Goal: Task Accomplishment & Management: Use online tool/utility

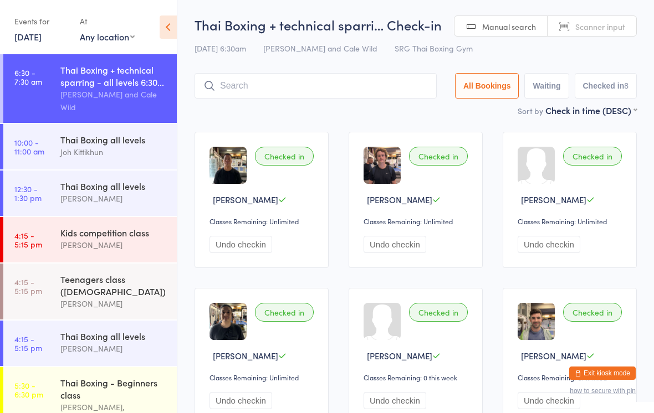
click at [352, 81] on input "search" at bounding box center [316, 85] width 242 height 25
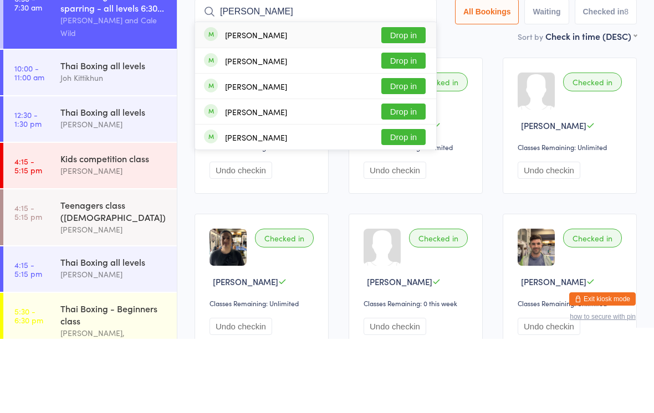
type input "Nathan"
click at [402, 101] on button "Drop in" at bounding box center [403, 109] width 44 height 16
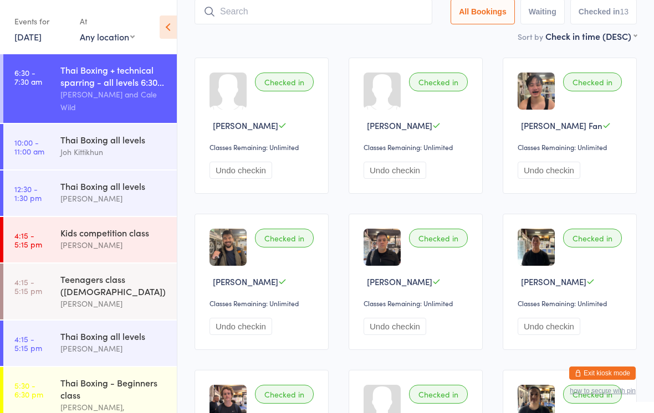
click at [125, 143] on div "Thai Boxing all levels" at bounding box center [113, 140] width 107 height 12
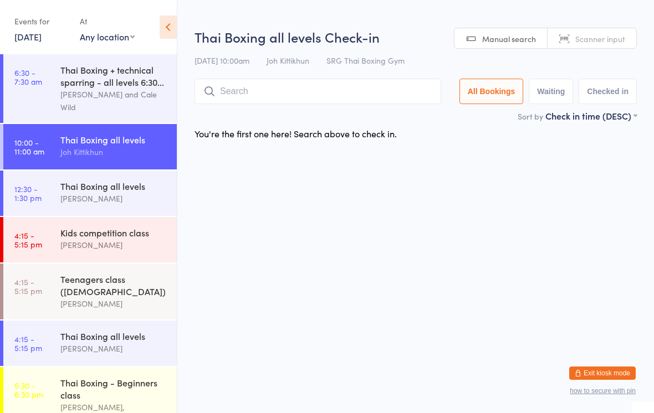
click at [336, 103] on input "search" at bounding box center [318, 91] width 247 height 25
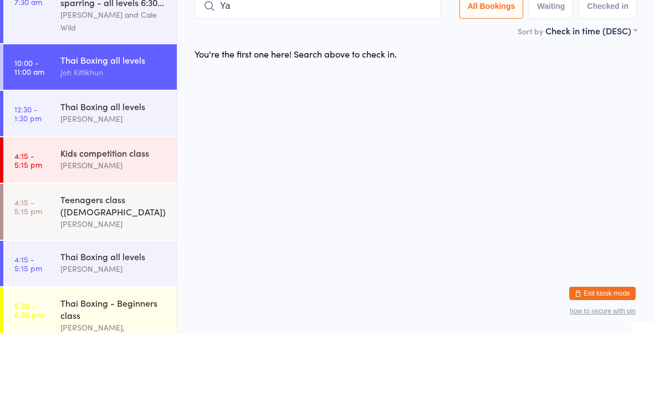
type input "Y"
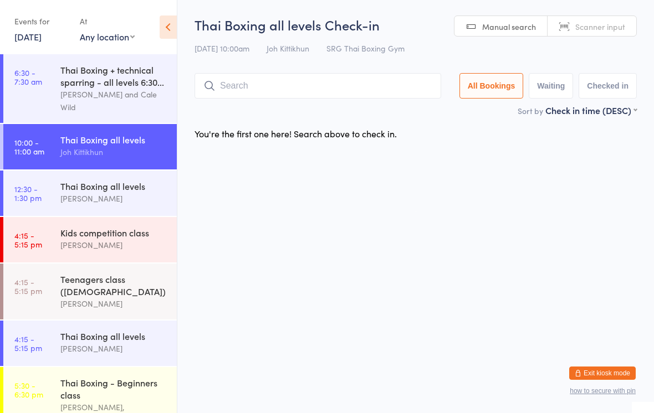
click at [347, 89] on input "search" at bounding box center [318, 85] width 247 height 25
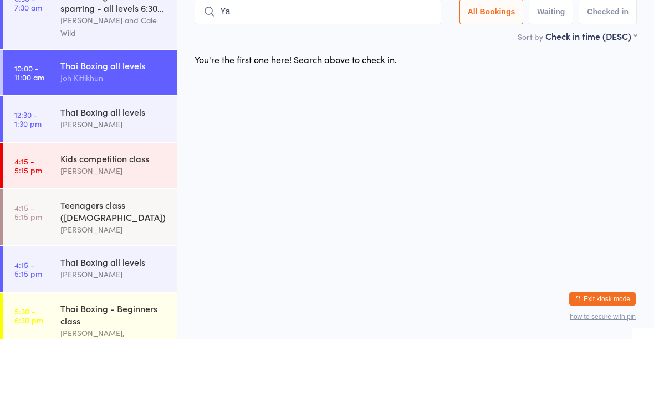
type input "Y"
